Goal: Find specific page/section

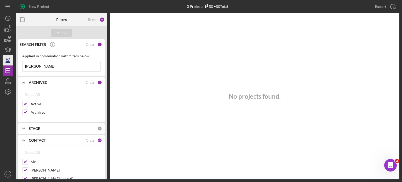
drag, startPoint x: 35, startPoint y: 66, endPoint x: 5, endPoint y: 62, distance: 29.6
click at [5, 62] on div "New Project 0 Projects $0 • $0 Total [PERSON_NAME] Export Icon/Export Filters R…" at bounding box center [201, 89] width 397 height 179
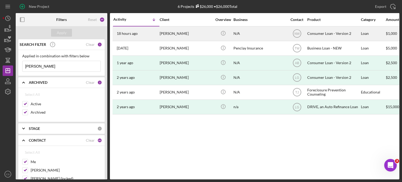
type input "[PERSON_NAME]"
click at [179, 36] on div "[PERSON_NAME]" at bounding box center [186, 34] width 52 height 14
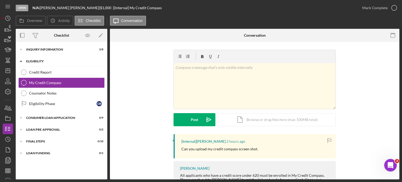
click at [21, 60] on icon "Icon/Expander" at bounding box center [21, 61] width 10 height 10
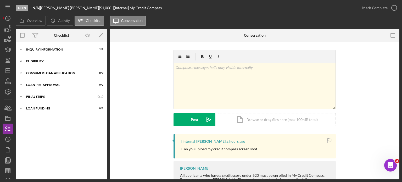
click at [21, 60] on icon "Icon/Expander" at bounding box center [21, 61] width 10 height 10
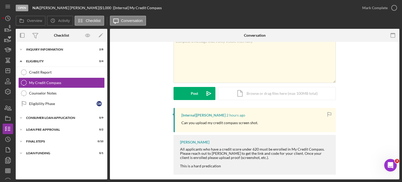
scroll to position [31, 0]
